Goal: Task Accomplishment & Management: Use online tool/utility

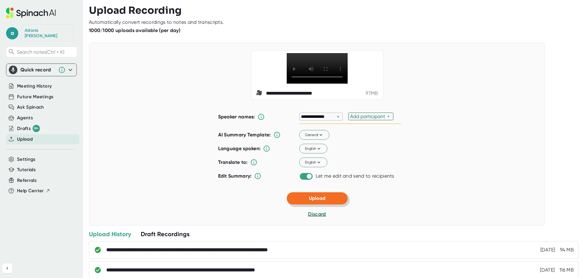
click at [304, 204] on button "Upload" at bounding box center [317, 198] width 61 height 12
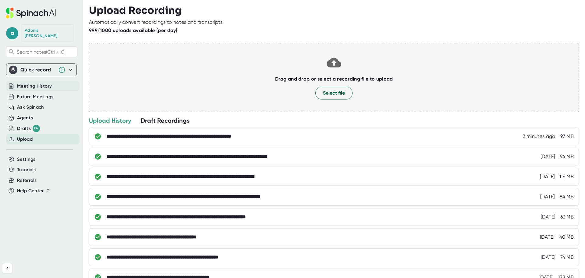
click at [39, 83] on span "Meeting History" at bounding box center [34, 86] width 35 height 7
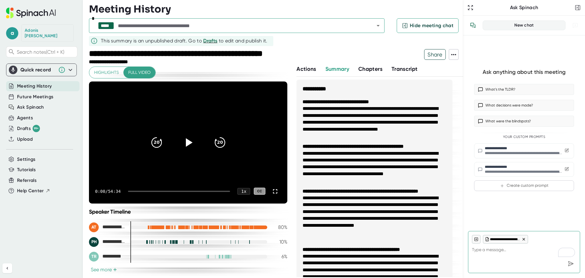
click at [377, 27] on icon "Open" at bounding box center [377, 25] width 7 height 7
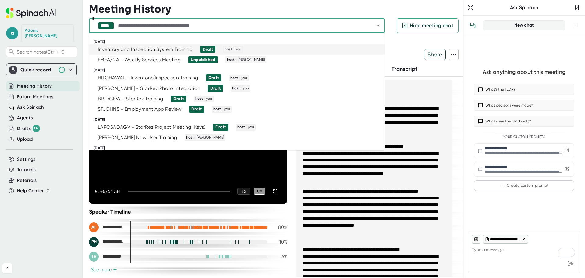
click at [165, 49] on div "Inventory and Inspection System Training" at bounding box center [145, 49] width 95 height 6
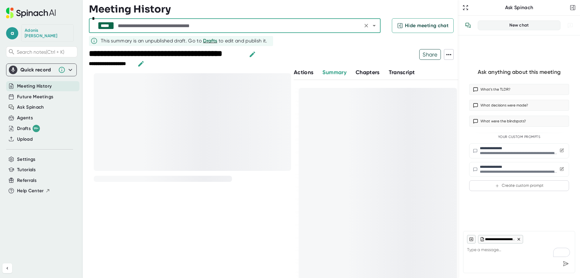
type textarea "x"
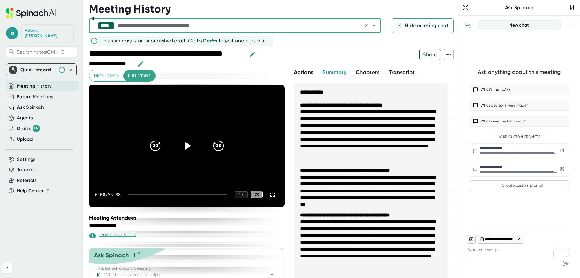
scroll to position [22, 0]
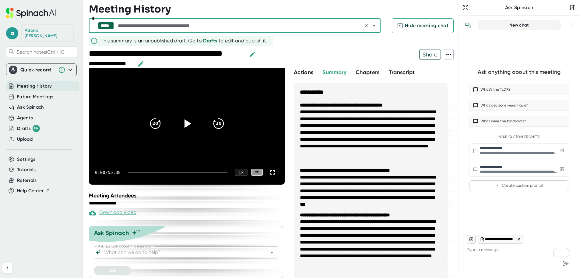
click at [268, 253] on icon "Open" at bounding box center [271, 251] width 7 height 7
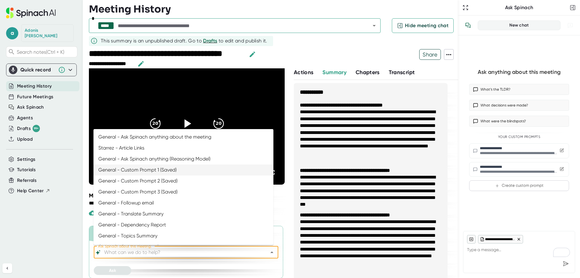
click at [186, 174] on li "General - Custom Prompt 1 (Saved)" at bounding box center [184, 169] width 180 height 11
type input "General - Custom Prompt 1 (Saved)"
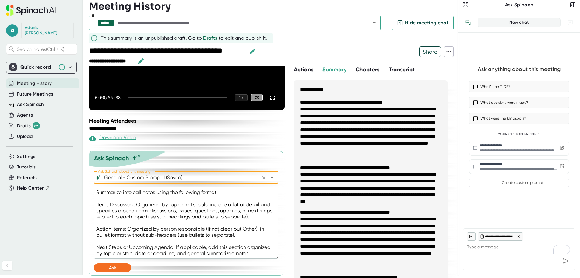
scroll to position [3, 0]
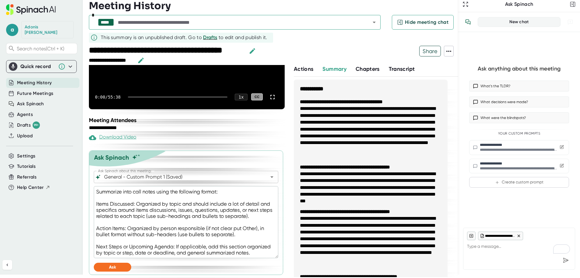
click at [115, 261] on div at bounding box center [186, 260] width 185 height 5
click at [116, 265] on button "Ask" at bounding box center [112, 266] width 37 height 9
type textarea "x"
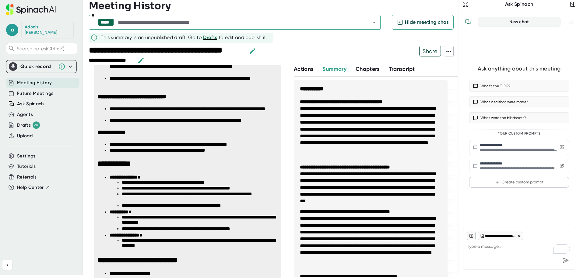
scroll to position [825, 0]
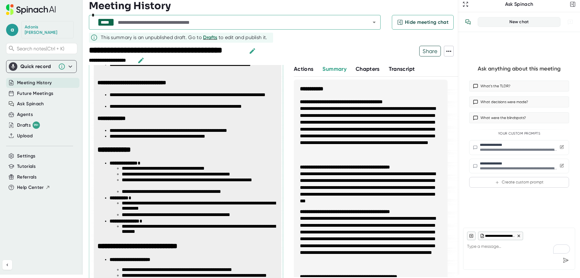
type textarea "x"
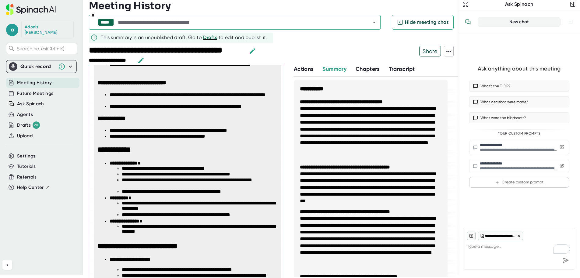
type textarea "x"
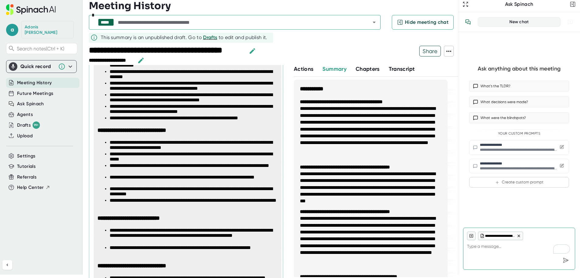
type textarea "x"
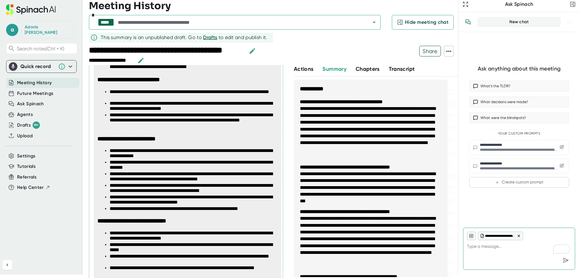
type textarea "x"
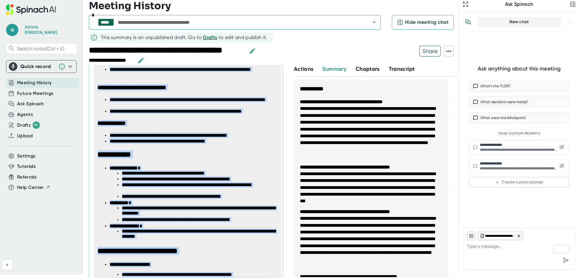
scroll to position [928, 0]
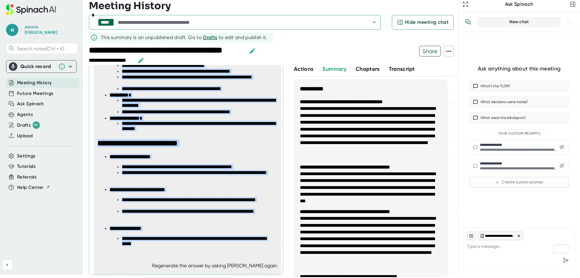
drag, startPoint x: 98, startPoint y: 151, endPoint x: 168, endPoint y: 249, distance: 120.5
copy span "**********"
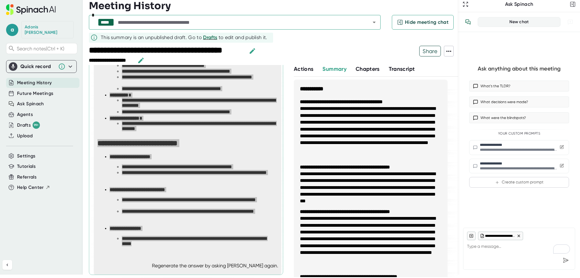
type textarea "x"
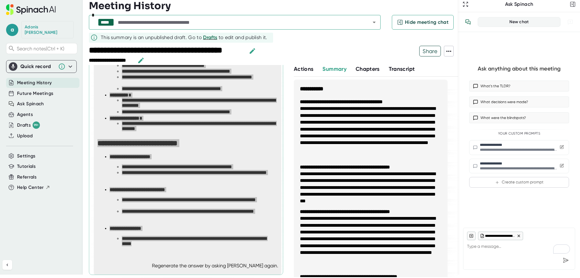
type textarea "x"
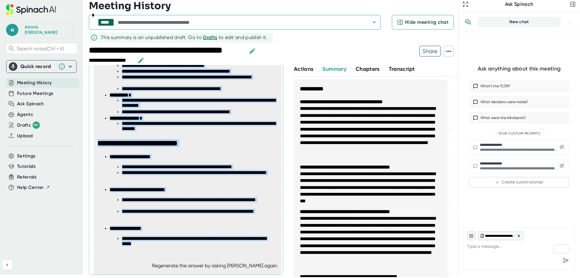
type textarea "x"
click at [40, 90] on span "Future Meetings" at bounding box center [35, 93] width 36 height 7
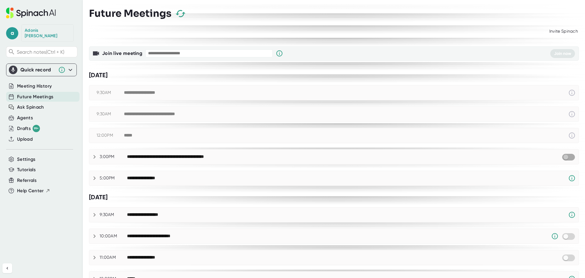
drag, startPoint x: 563, startPoint y: 157, endPoint x: 533, endPoint y: 152, distance: 30.8
click at [563, 156] on input "checkbox" at bounding box center [565, 156] width 17 height 5
